Goal: Task Accomplishment & Management: Complete application form

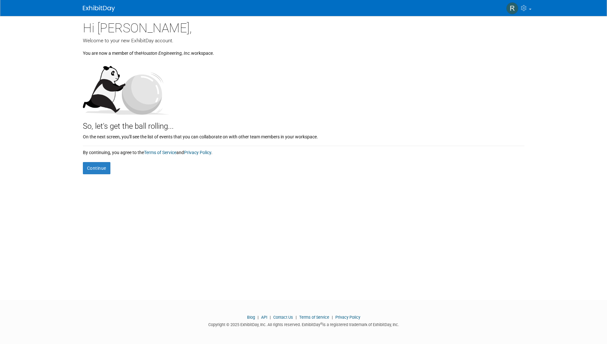
click at [99, 161] on form "Continue" at bounding box center [303, 164] width 441 height 19
click at [101, 166] on button "Continue" at bounding box center [97, 168] width 28 height 12
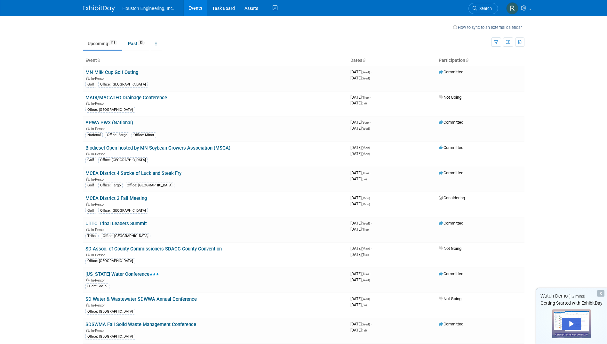
click at [558, 39] on body "Houston Engineering, Inc. Events Task Board Assets Activity Feed My Account My …" at bounding box center [303, 172] width 607 height 344
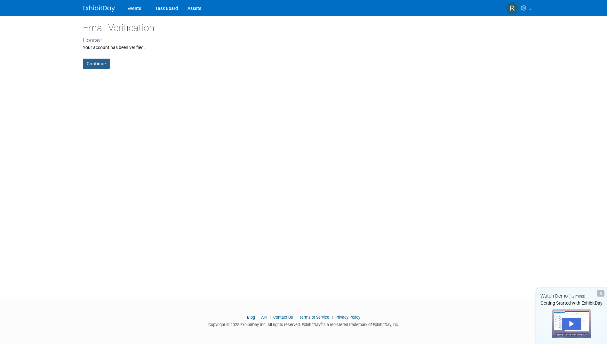
click at [98, 63] on link "Continue" at bounding box center [96, 64] width 27 height 10
